Goal: Information Seeking & Learning: Learn about a topic

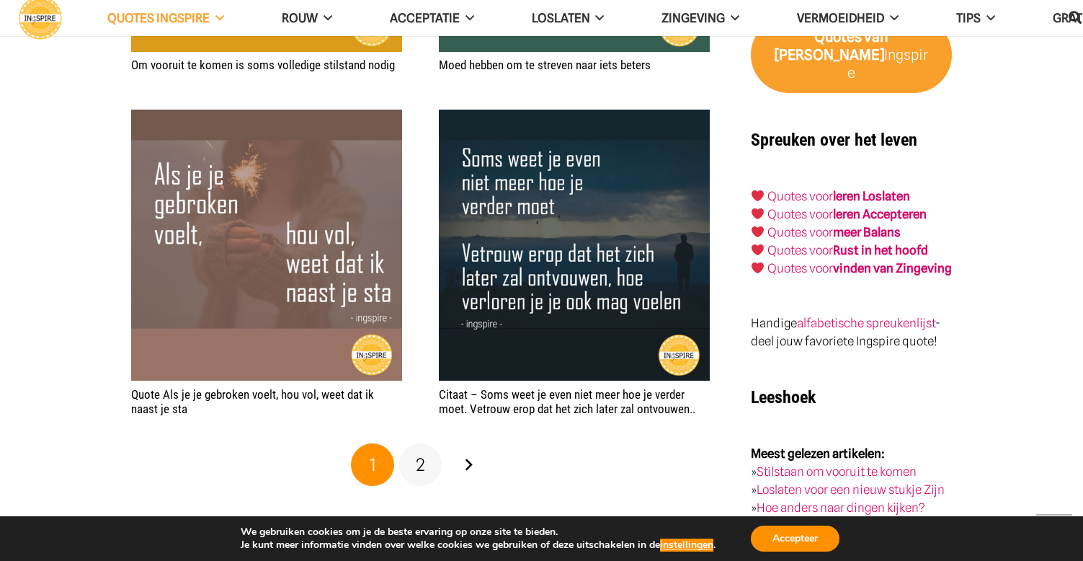
scroll to position [2501, 0]
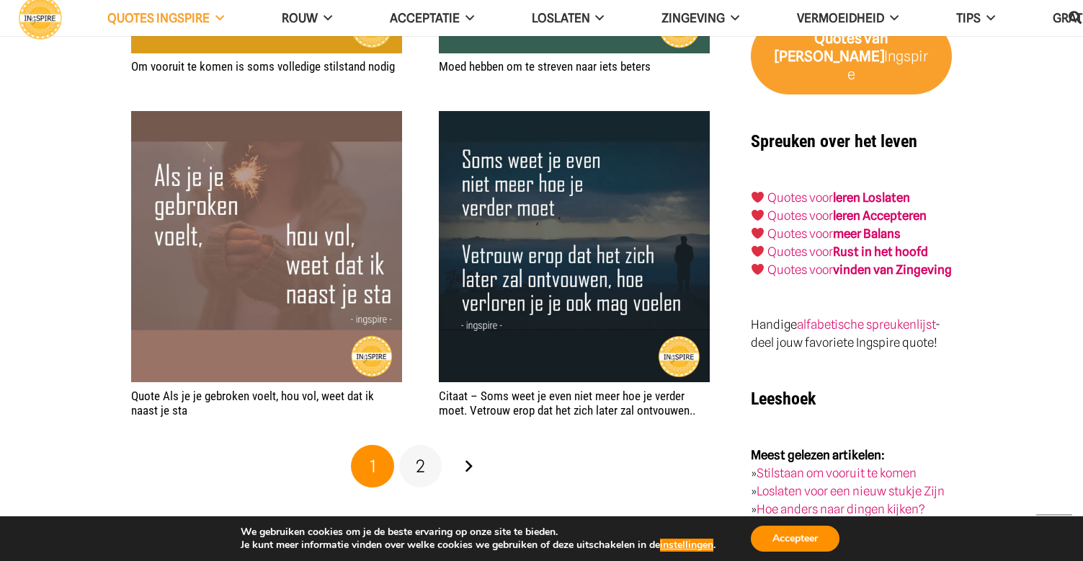
click at [422, 470] on span "2" at bounding box center [420, 465] width 9 height 21
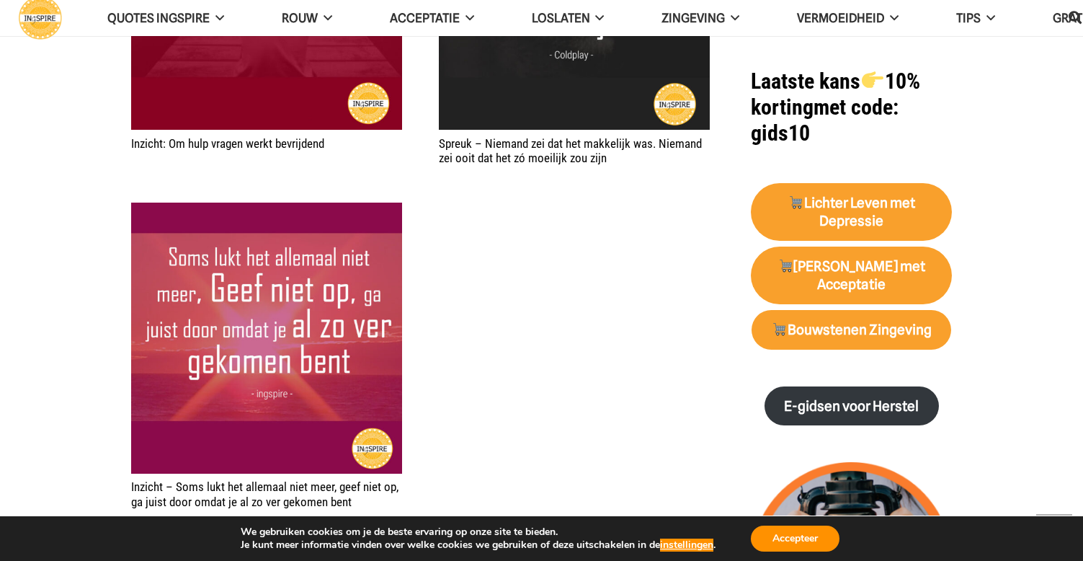
scroll to position [1500, 0]
